Goal: Find specific page/section

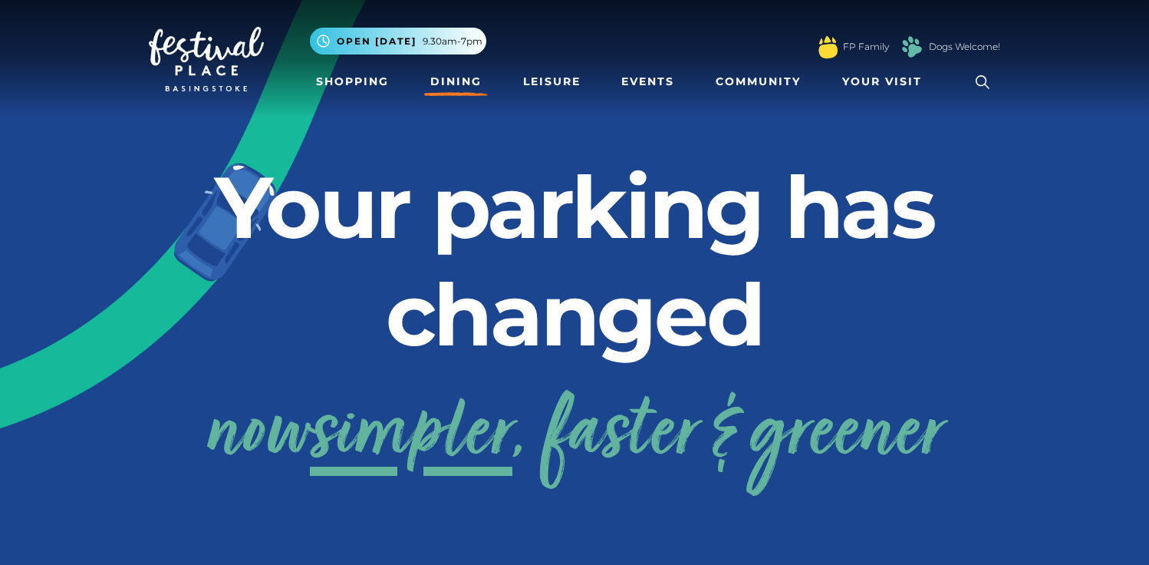
click at [461, 73] on link "Dining" at bounding box center [456, 81] width 64 height 28
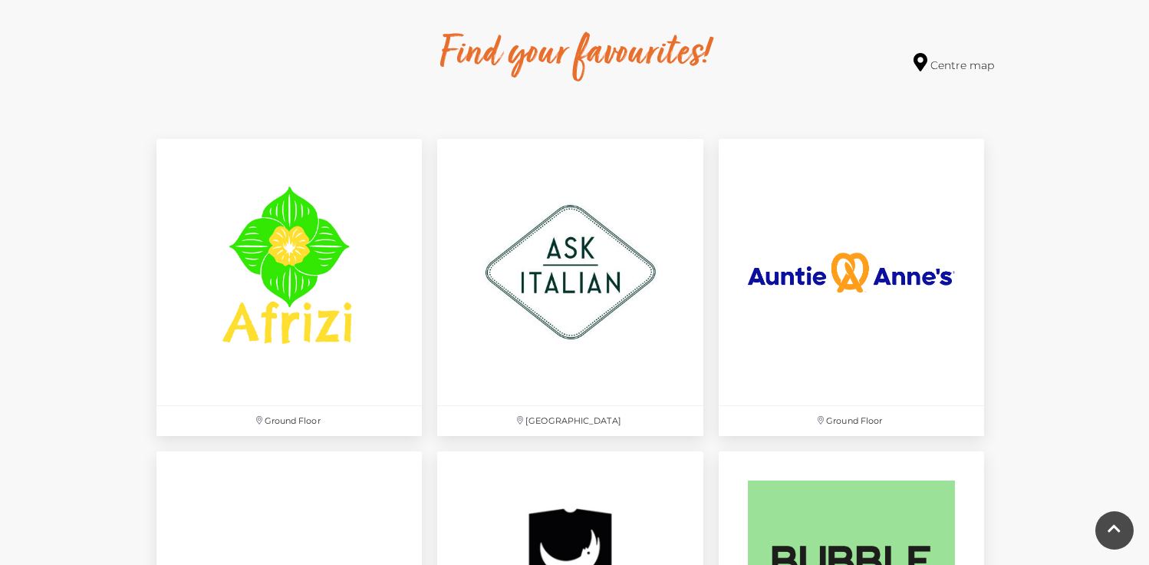
scroll to position [898, 0]
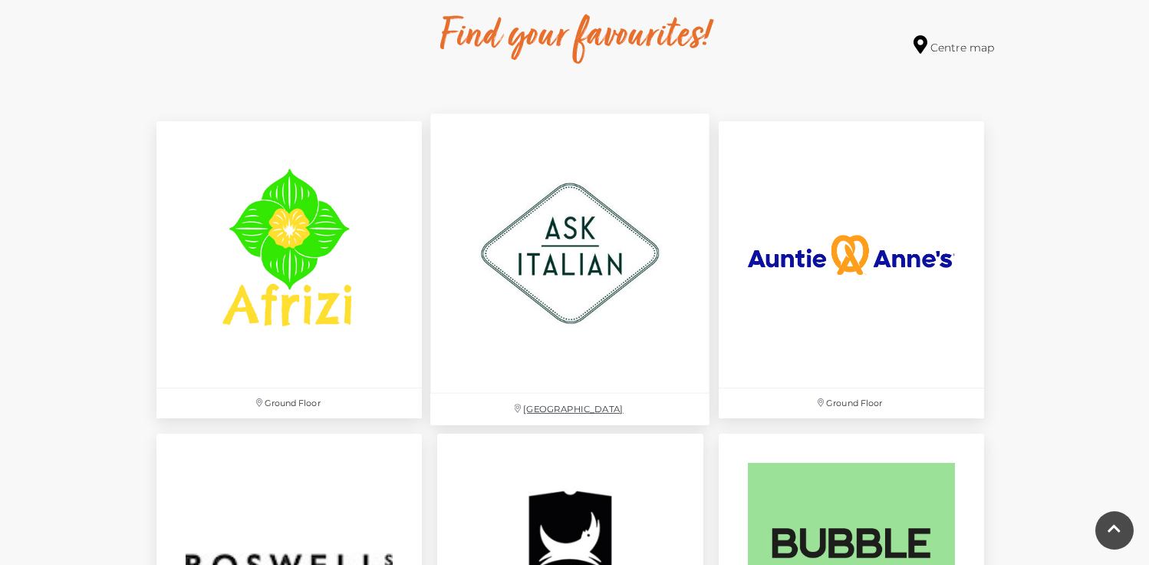
click at [571, 262] on img at bounding box center [570, 253] width 279 height 279
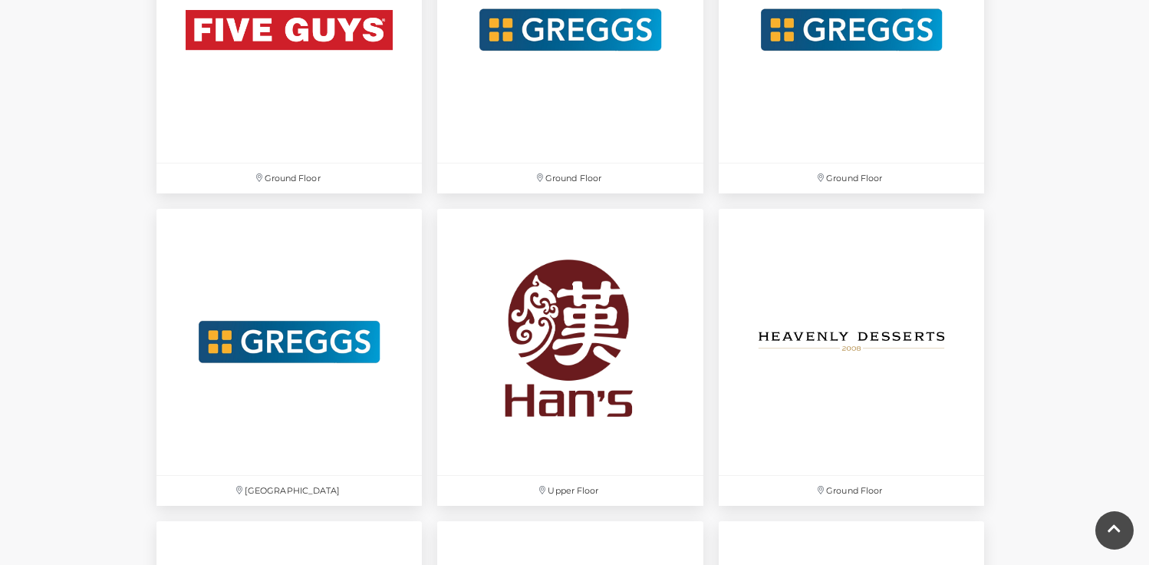
scroll to position [2802, 0]
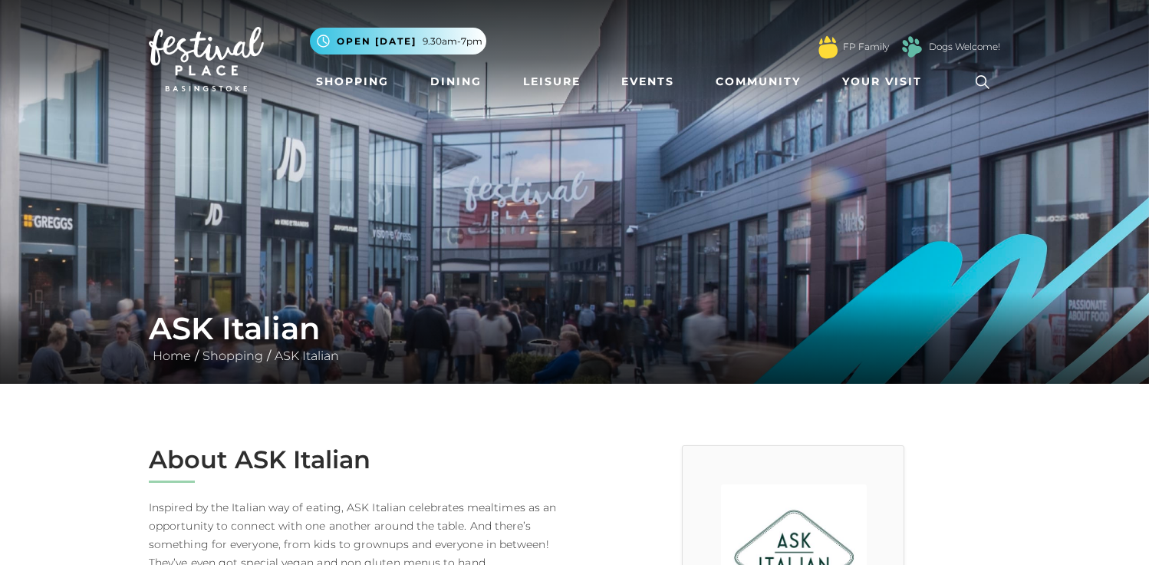
scroll to position [1, 0]
